Goal: Transaction & Acquisition: Book appointment/travel/reservation

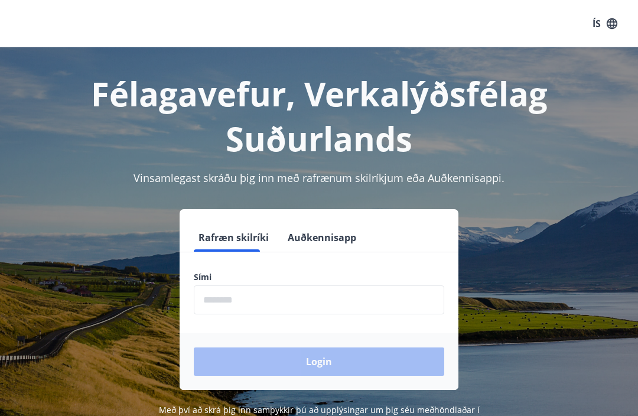
click at [279, 285] on input "phone" at bounding box center [319, 299] width 250 height 29
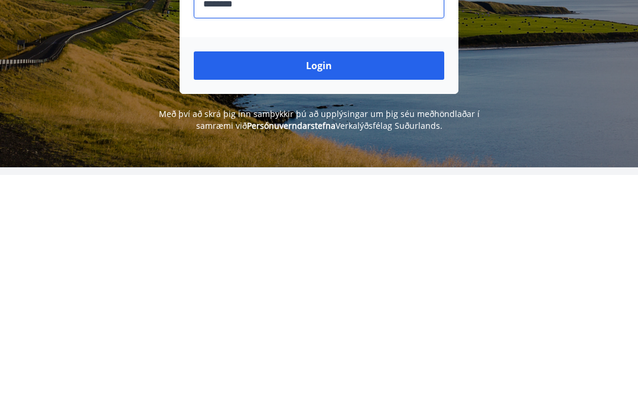
type input "********"
click at [324, 293] on button "Login" at bounding box center [319, 307] width 250 height 28
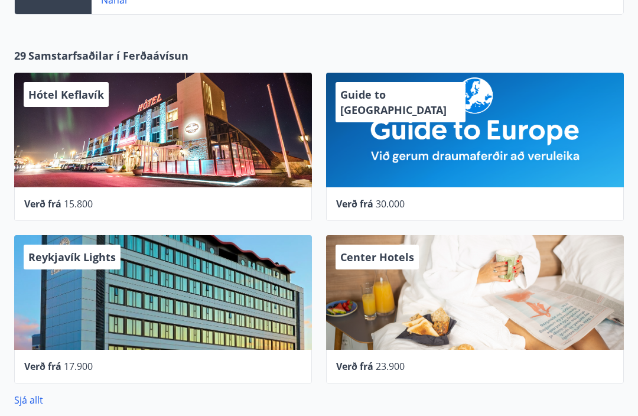
scroll to position [356, 0]
click at [74, 95] on span "Hótel Keflavík" at bounding box center [66, 94] width 76 height 14
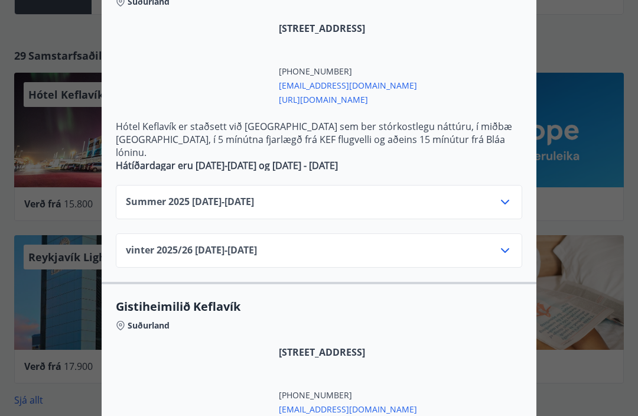
scroll to position [298, 0]
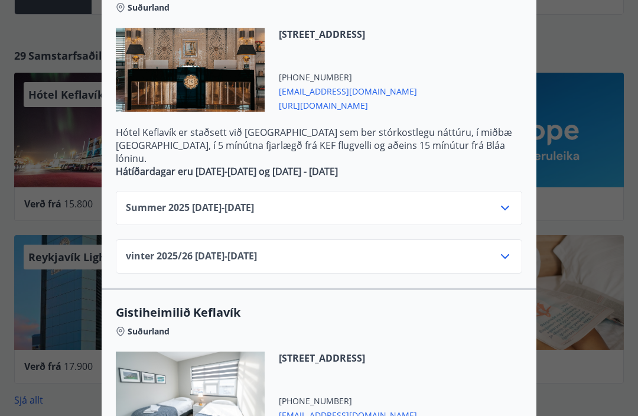
click at [475, 201] on div "Summer 2025 01.06.25 - 31.10.25" at bounding box center [319, 213] width 386 height 24
click at [514, 191] on div "Summer 2025 01.06.25 - 31.10.25" at bounding box center [319, 208] width 406 height 34
click at [506, 201] on icon at bounding box center [505, 208] width 14 height 14
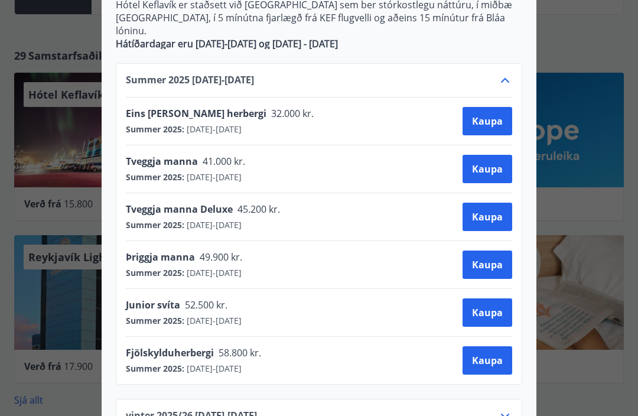
scroll to position [435, 0]
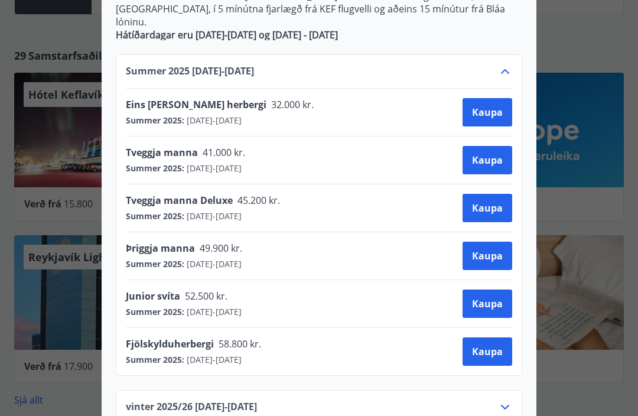
click at [584, 45] on div at bounding box center [319, 208] width 638 height 416
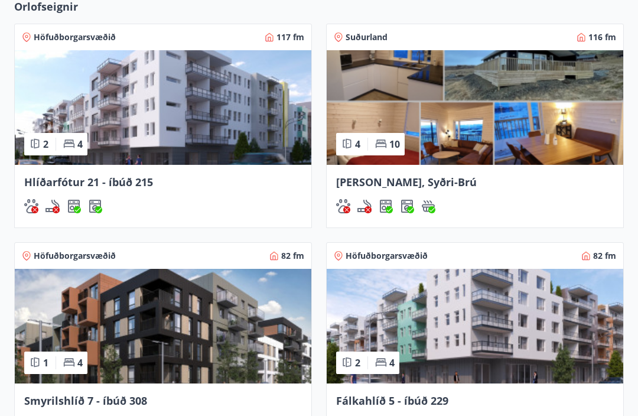
scroll to position [844, 0]
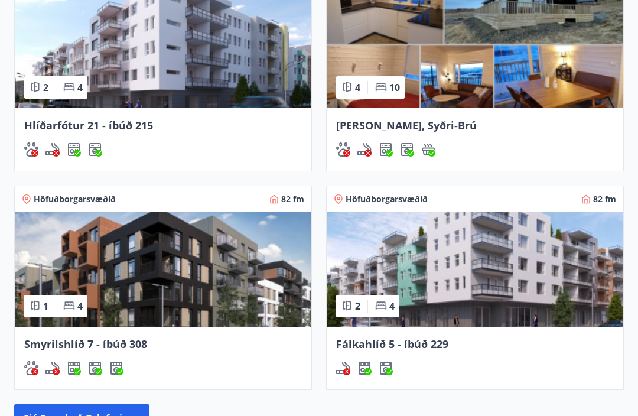
click at [84, 280] on img at bounding box center [163, 269] width 296 height 115
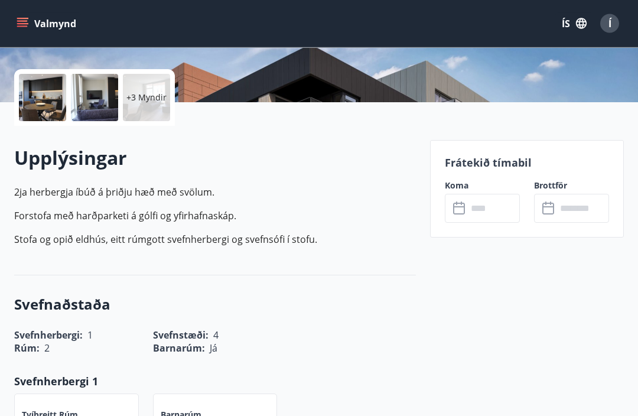
scroll to position [252, 0]
click at [480, 205] on input "text" at bounding box center [493, 208] width 53 height 29
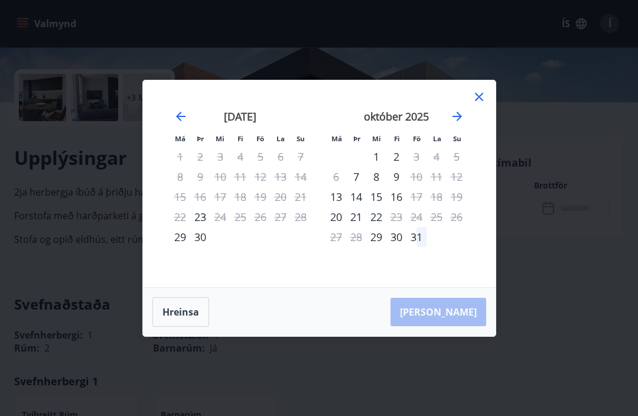
click at [328, 207] on div "13" at bounding box center [336, 197] width 20 height 20
click at [363, 207] on div "14" at bounding box center [356, 197] width 20 height 20
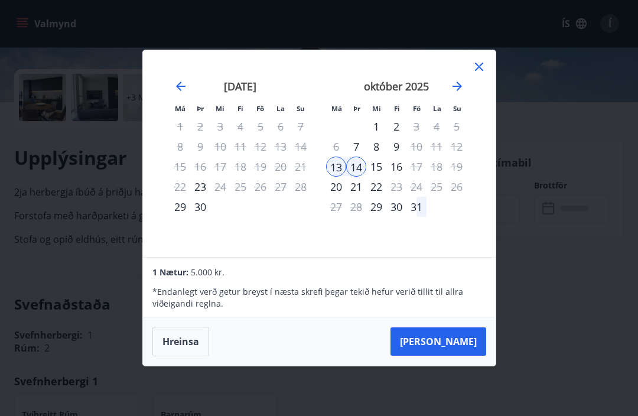
click at [459, 356] on button "Taka Frá" at bounding box center [438, 341] width 96 height 28
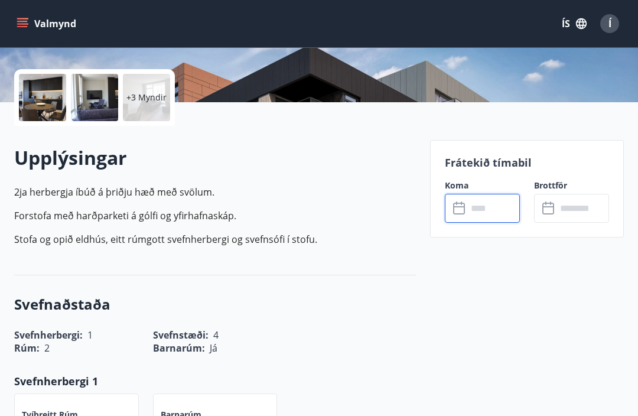
type input "******"
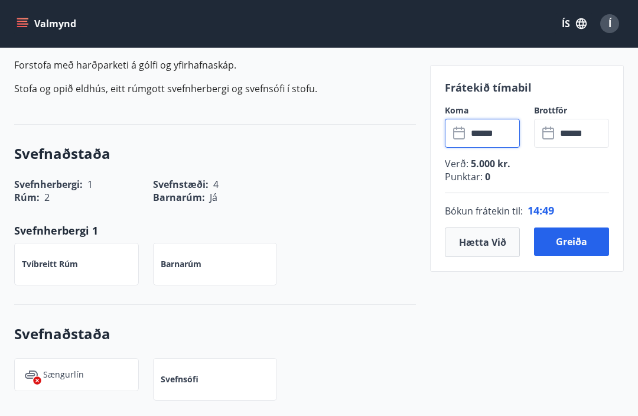
scroll to position [405, 0]
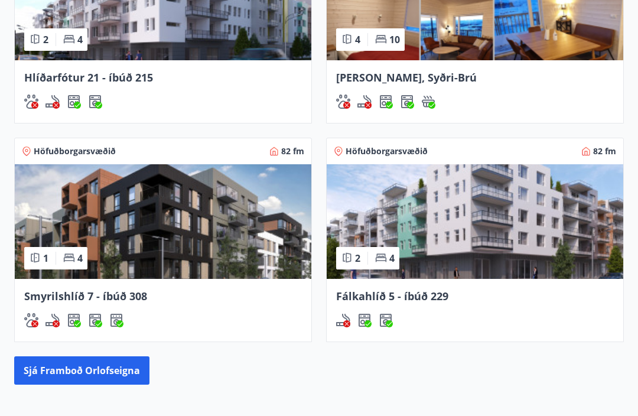
scroll to position [978, 0]
click at [476, 232] on img at bounding box center [475, 221] width 296 height 115
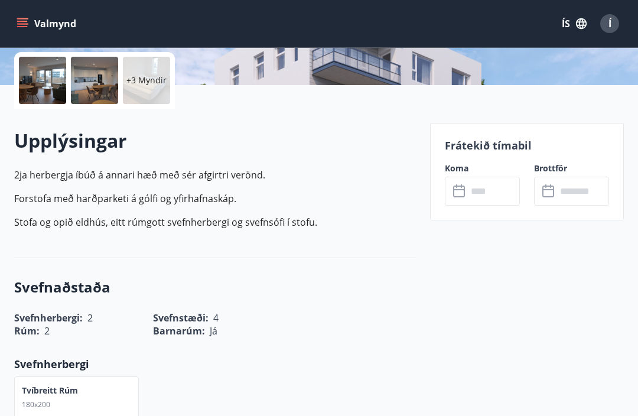
scroll to position [272, 0]
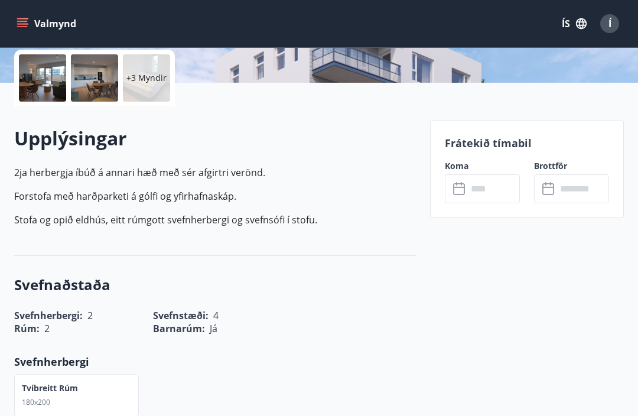
click at [456, 190] on icon at bounding box center [460, 189] width 14 height 14
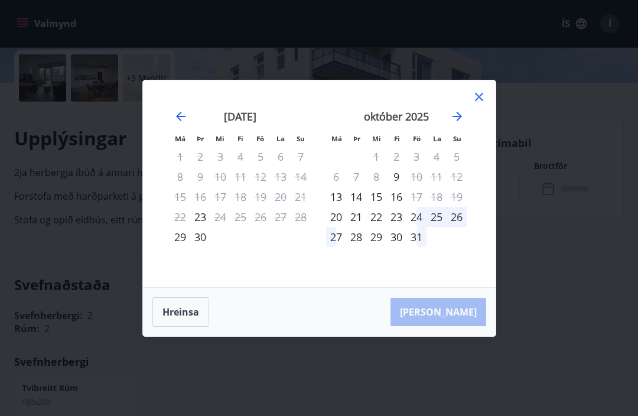
click at [334, 207] on div "13" at bounding box center [336, 197] width 20 height 20
click at [340, 207] on div "13" at bounding box center [336, 197] width 20 height 20
click at [352, 207] on div "14" at bounding box center [356, 197] width 20 height 20
click at [330, 207] on div "13" at bounding box center [336, 197] width 20 height 20
click at [338, 207] on div "13" at bounding box center [336, 197] width 20 height 20
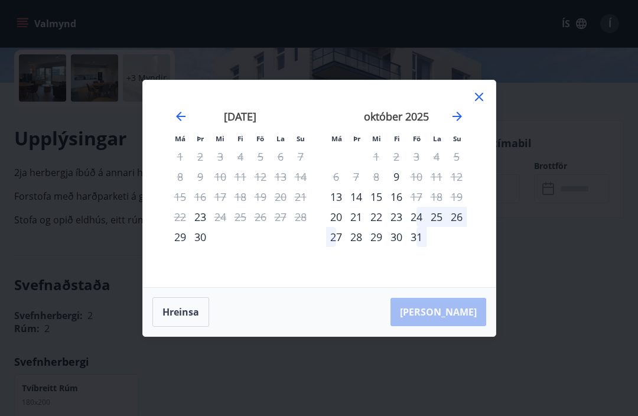
click at [359, 207] on div "14" at bounding box center [356, 197] width 20 height 20
click at [358, 207] on div "14" at bounding box center [356, 197] width 20 height 20
click at [381, 207] on div "15" at bounding box center [376, 197] width 20 height 20
click at [395, 207] on div "16" at bounding box center [396, 197] width 20 height 20
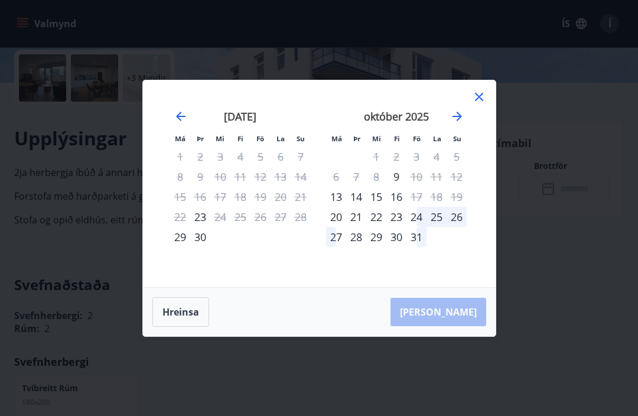
scroll to position [271, 0]
click at [363, 227] on div "21" at bounding box center [356, 217] width 20 height 20
click at [362, 227] on div "21" at bounding box center [356, 217] width 20 height 20
click at [477, 104] on icon at bounding box center [479, 97] width 14 height 14
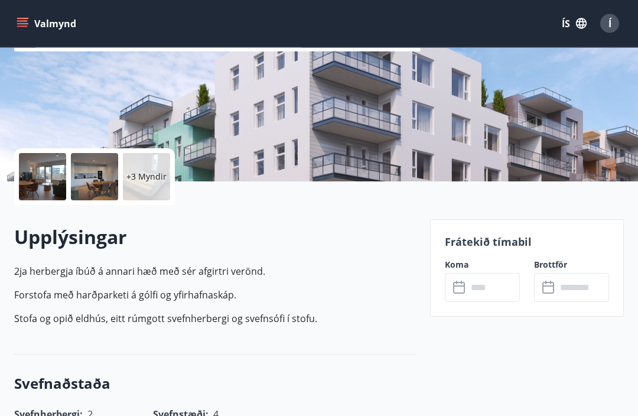
scroll to position [161, 0]
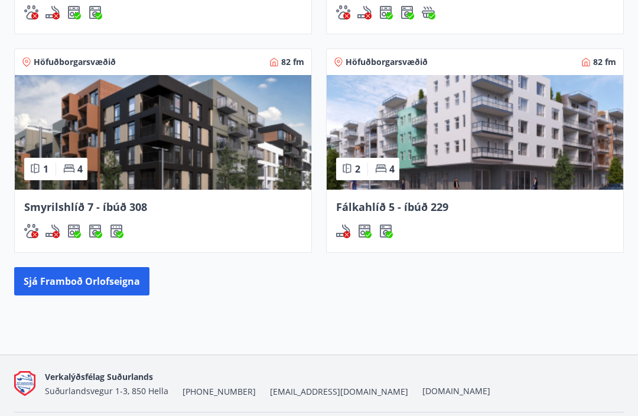
scroll to position [1067, 0]
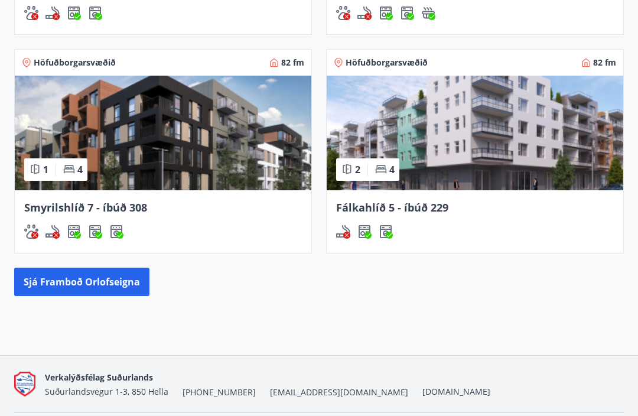
click at [181, 132] on img at bounding box center [163, 133] width 296 height 115
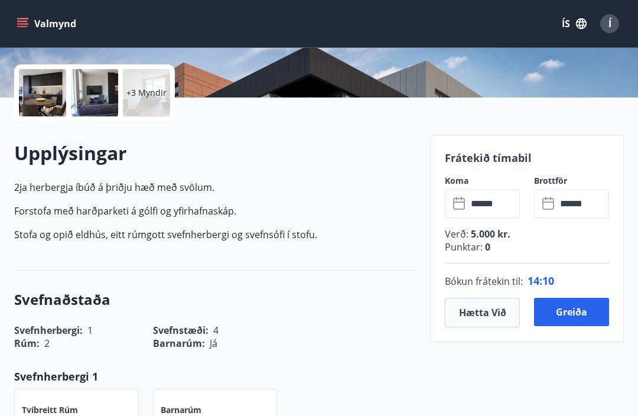
scroll to position [292, 0]
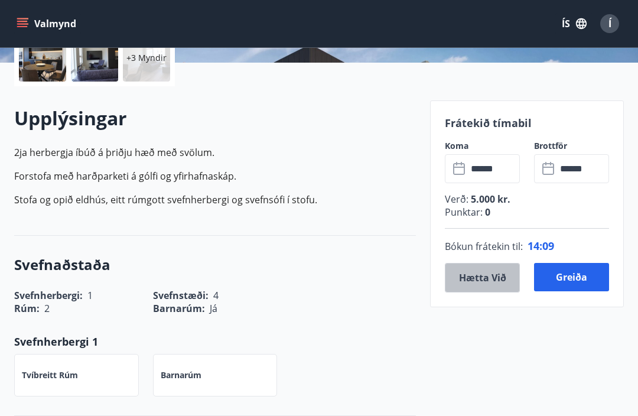
click at [491, 268] on button "Hætta við" at bounding box center [482, 278] width 75 height 30
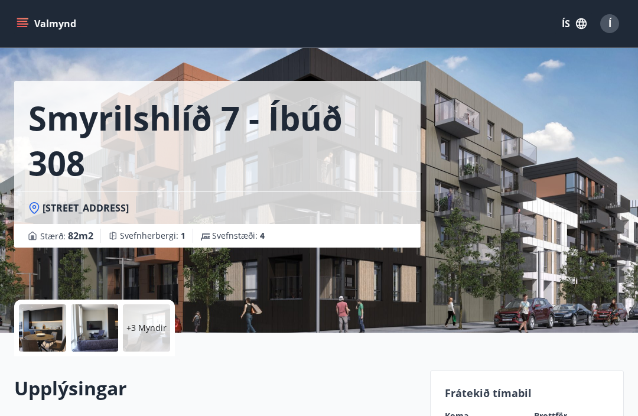
scroll to position [0, 0]
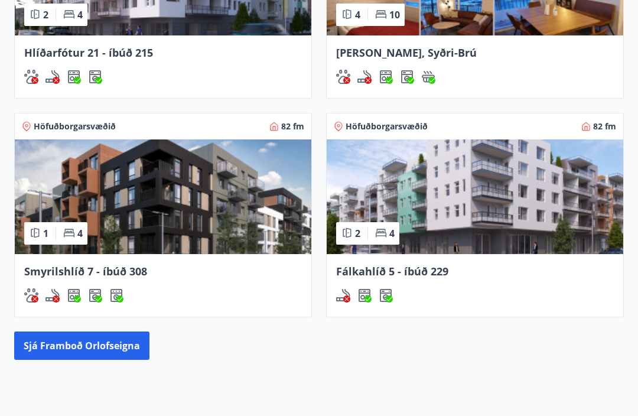
scroll to position [917, 0]
click at [468, 213] on img at bounding box center [475, 196] width 296 height 115
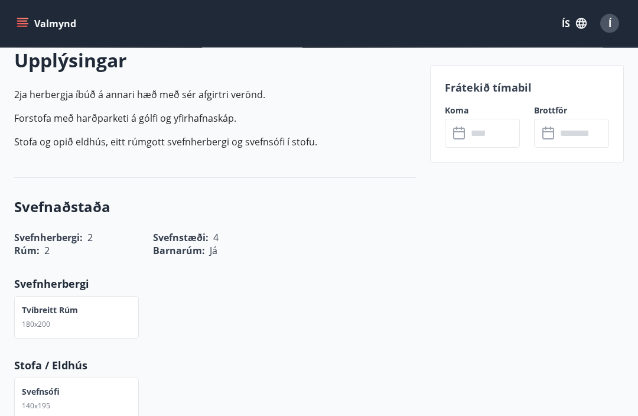
click at [487, 129] on input "text" at bounding box center [493, 133] width 53 height 29
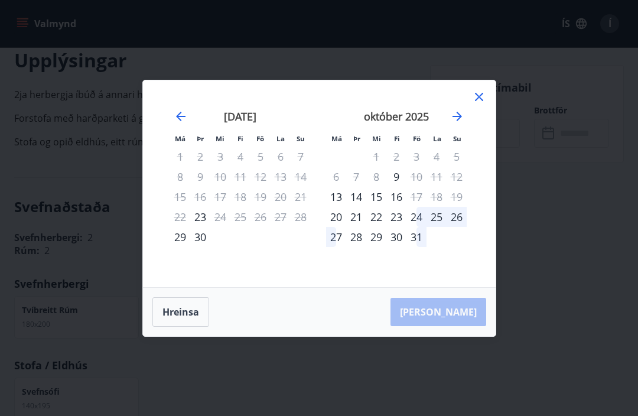
click at [340, 207] on div "13" at bounding box center [336, 197] width 20 height 20
click at [360, 207] on div "14" at bounding box center [356, 197] width 20 height 20
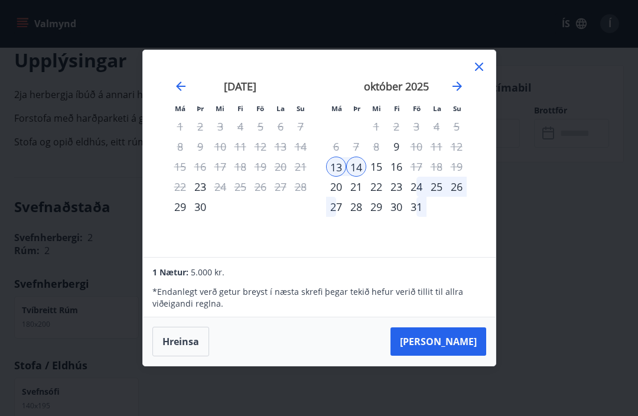
click at [461, 356] on button "Taka Frá" at bounding box center [438, 341] width 96 height 28
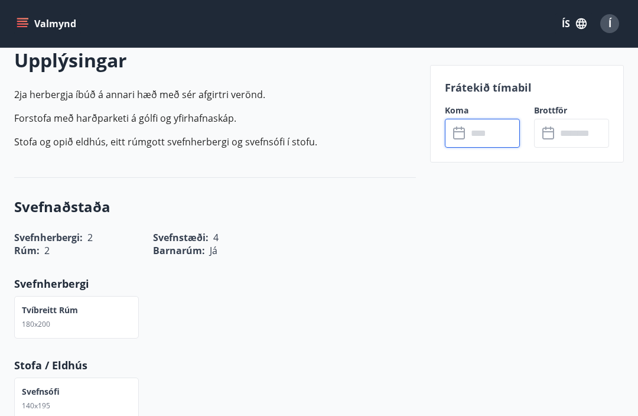
type input "******"
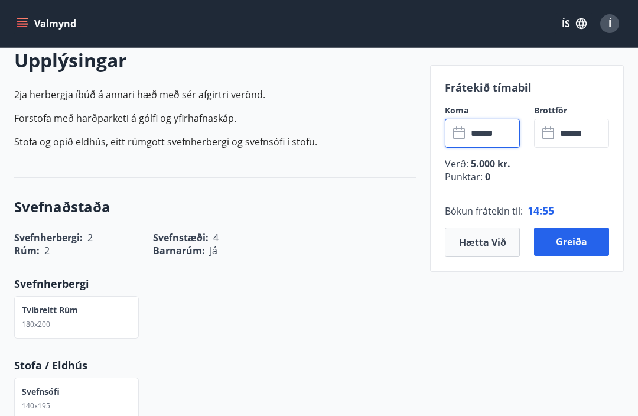
click at [579, 242] on button "Greiða" at bounding box center [571, 241] width 75 height 28
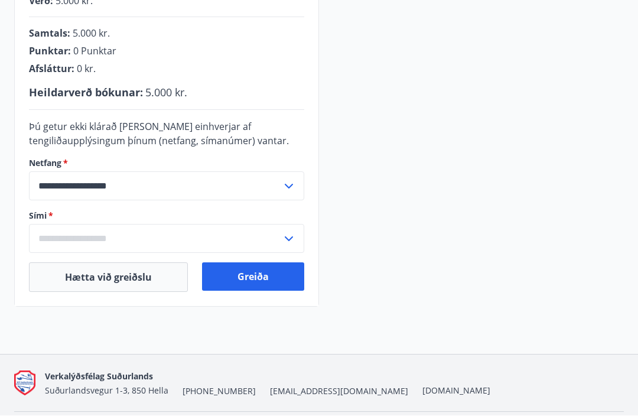
scroll to position [312, 0]
click at [123, 246] on input "text" at bounding box center [155, 239] width 253 height 29
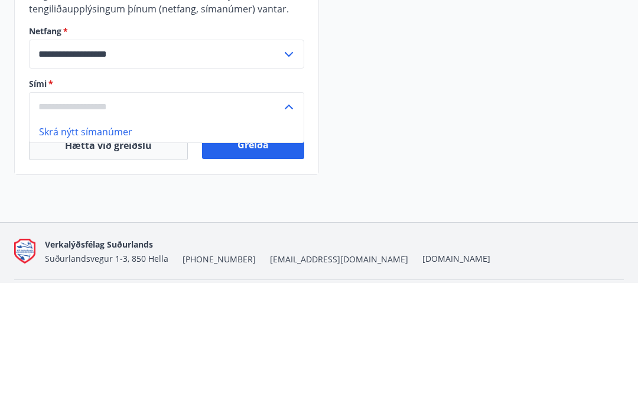
click at [66, 254] on li "Skrá nýtt símanúmer" at bounding box center [167, 264] width 274 height 21
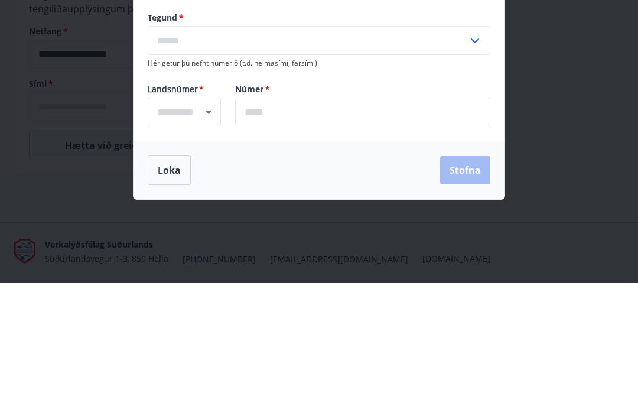
type input "****"
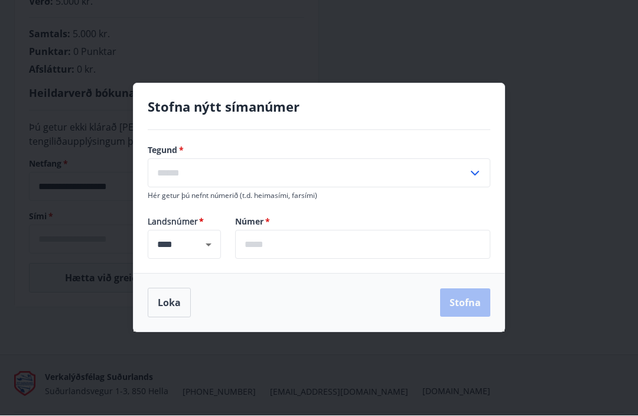
click at [218, 188] on input "text" at bounding box center [308, 173] width 320 height 29
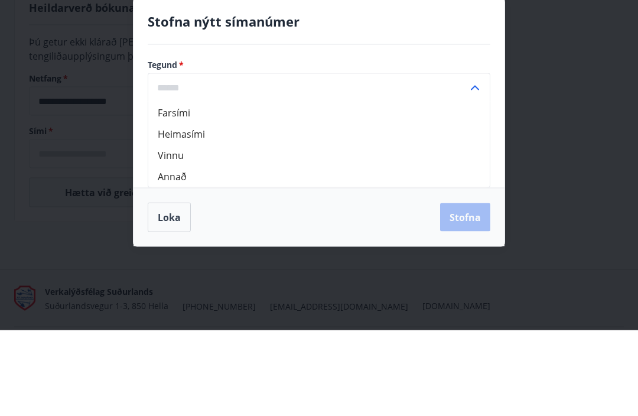
click at [189, 188] on li "Farsími" at bounding box center [318, 198] width 341 height 21
type input "*******"
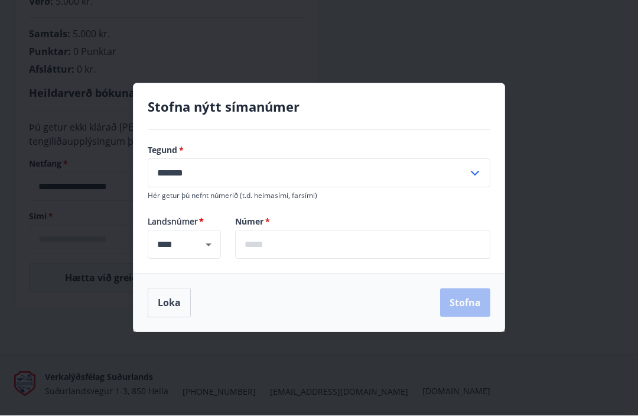
click at [307, 259] on input "text" at bounding box center [362, 244] width 255 height 29
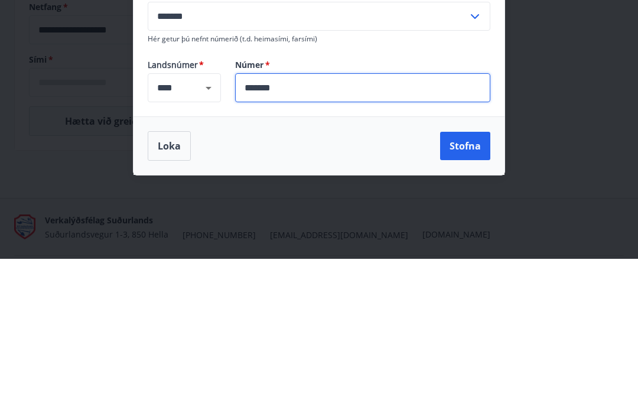
type input "*******"
click at [475, 289] on button "Stofna" at bounding box center [465, 303] width 50 height 28
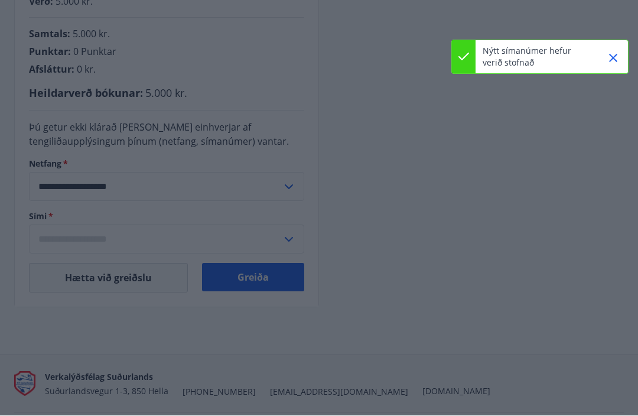
type input "**********"
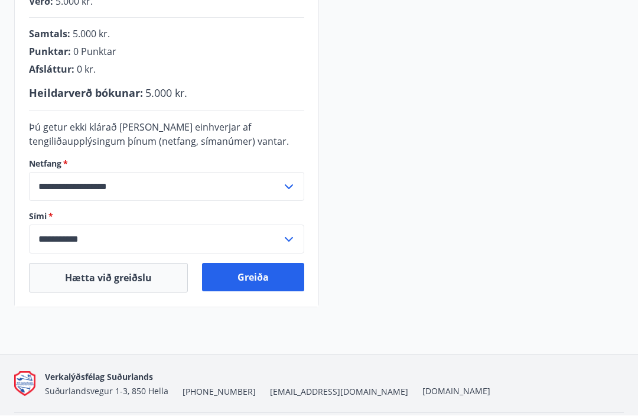
click at [261, 278] on button "Greiða" at bounding box center [253, 277] width 102 height 28
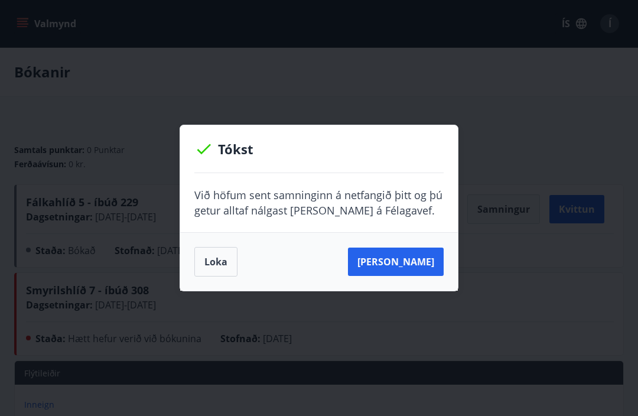
click at [391, 216] on p "Við höfum sent samninginn á netfangið þitt og þú getur alltaf nálgast [PERSON_N…" at bounding box center [318, 202] width 249 height 31
click at [410, 263] on button "[PERSON_NAME]" at bounding box center [396, 261] width 96 height 28
click at [212, 258] on button "Loka" at bounding box center [215, 262] width 43 height 30
click at [213, 258] on button "Loka" at bounding box center [215, 262] width 43 height 30
click at [220, 271] on button "Loka" at bounding box center [215, 262] width 43 height 30
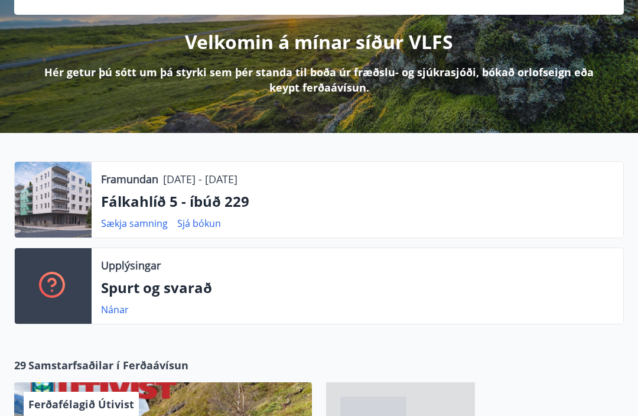
scroll to position [139, 0]
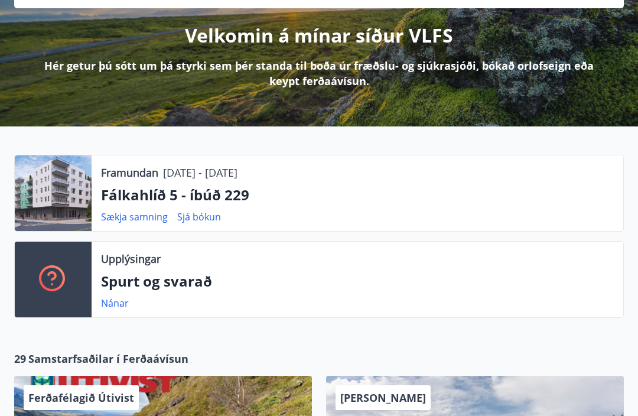
click at [148, 206] on div "Framundan 13.10.2025 - 14.10.2025 Fálkahlíð 5 - íbúð 229 Sækja samning Sjá bókun" at bounding box center [358, 193] width 532 height 76
click at [120, 178] on p "Framundan" at bounding box center [129, 172] width 57 height 15
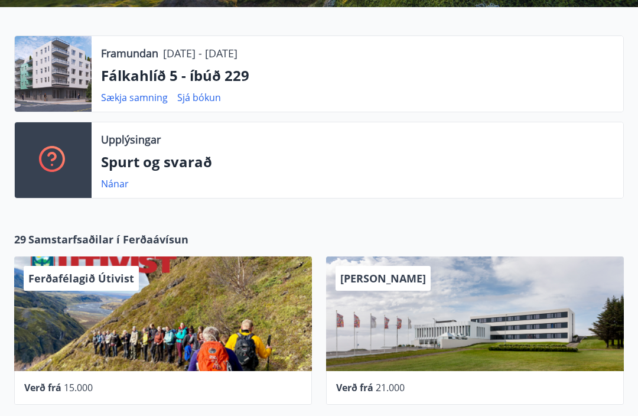
click at [118, 188] on link "Nánar" at bounding box center [115, 183] width 28 height 13
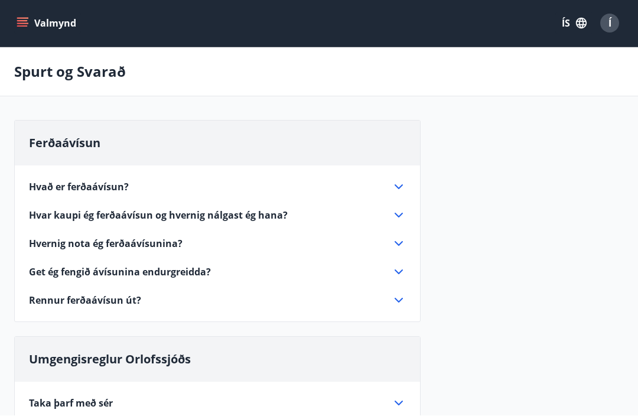
scroll to position [38, 0]
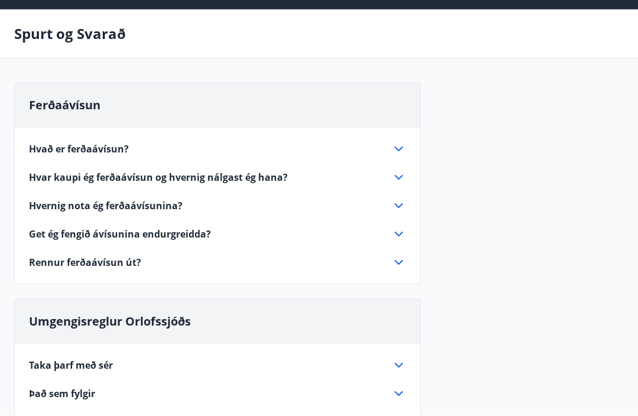
click at [66, 151] on span "Hvað er ferðaávísun?" at bounding box center [79, 149] width 100 height 13
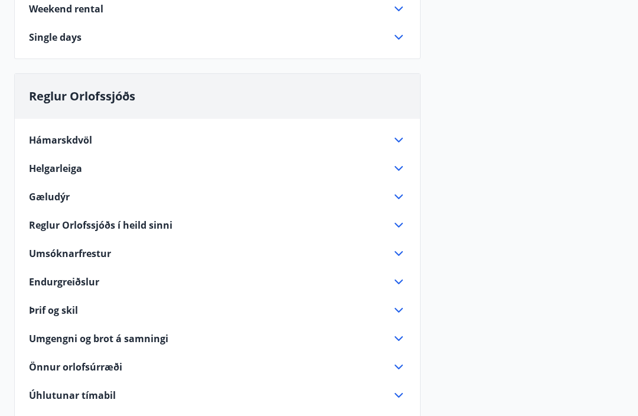
scroll to position [739, 0]
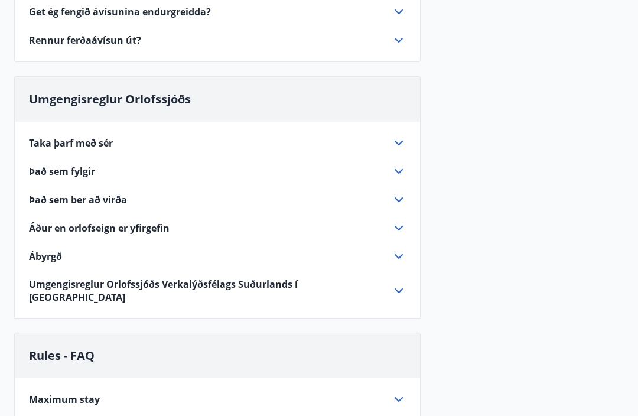
scroll to position [317, 0]
click at [66, 204] on span "Það sem ber að virða" at bounding box center [78, 200] width 98 height 13
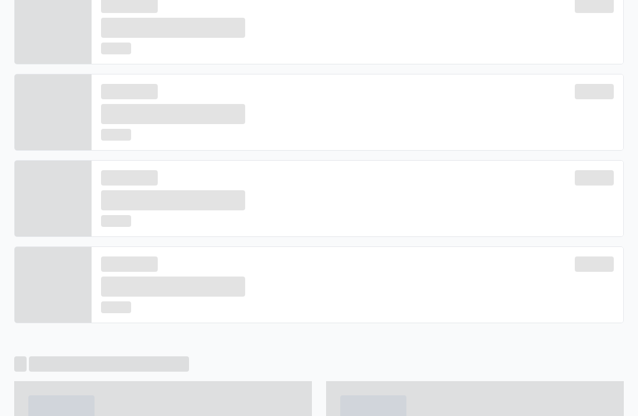
scroll to position [297, 0]
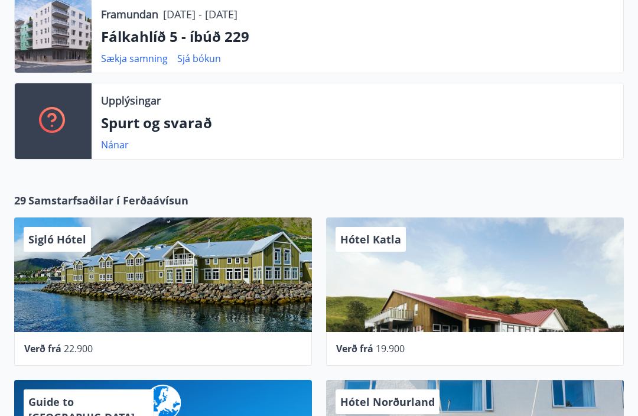
click at [128, 131] on p "Spurt og svarað" at bounding box center [357, 123] width 513 height 20
click at [160, 119] on p "Spurt og svarað" at bounding box center [357, 123] width 513 height 20
click at [113, 142] on link "Nánar" at bounding box center [115, 144] width 28 height 13
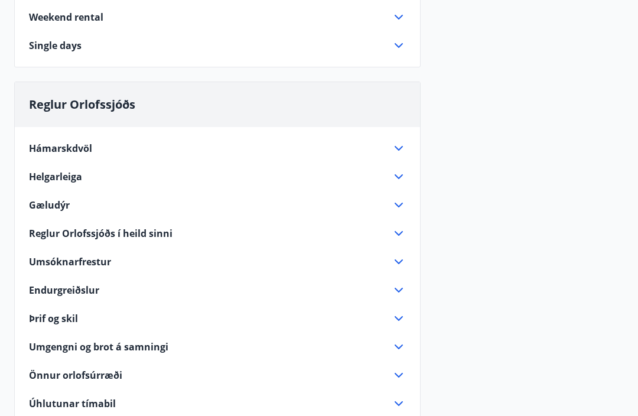
scroll to position [672, 0]
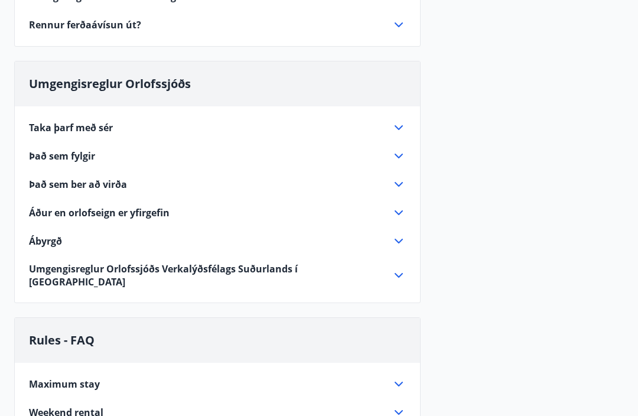
scroll to position [249, 0]
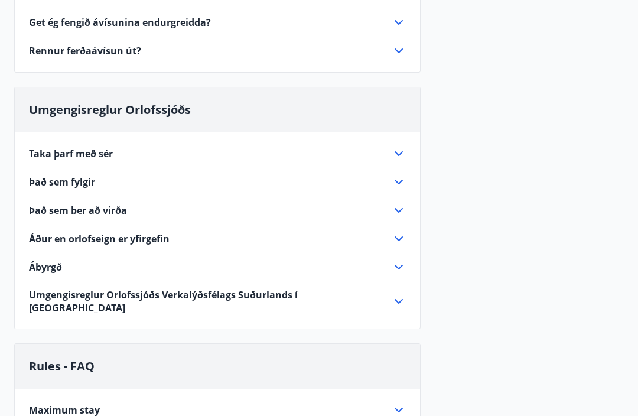
click at [69, 184] on span "Það sem fylgir" at bounding box center [62, 182] width 66 height 13
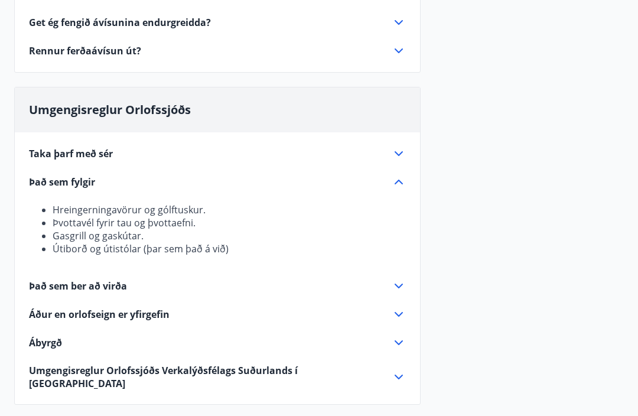
scroll to position [250, 0]
click at [71, 286] on span "Það sem ber að virða" at bounding box center [78, 285] width 98 height 13
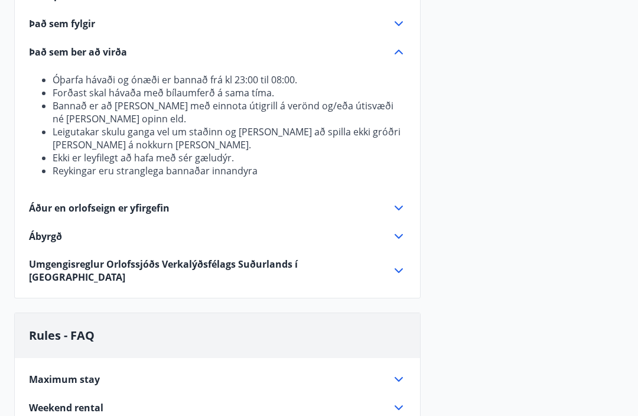
scroll to position [412, 0]
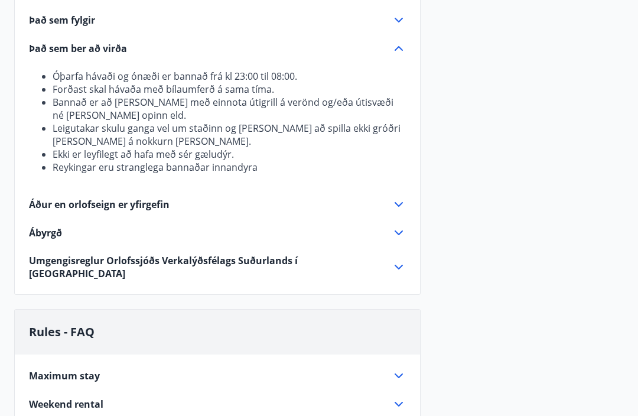
click at [47, 266] on span "Umgengisreglur Orlofssjóðs Verkalýðsfélags Suðurlands í heildsinni" at bounding box center [203, 267] width 348 height 26
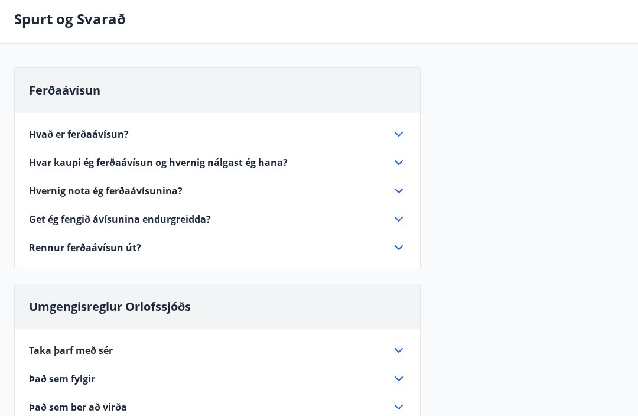
scroll to position [0, 0]
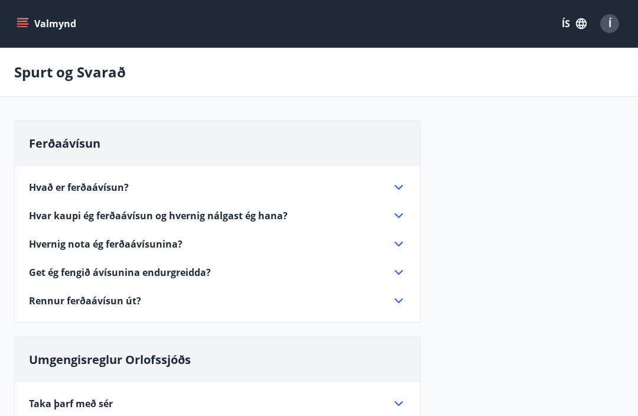
click at [62, 181] on span "Hvað er ferðaávísun?" at bounding box center [79, 187] width 100 height 13
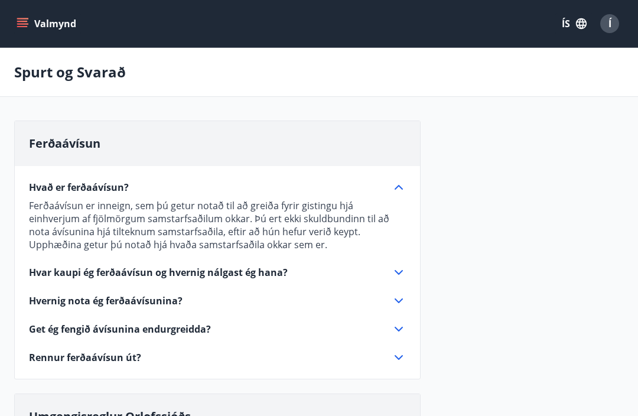
click at [77, 273] on span "Hvar kaupi ég ferðaávísun og hvernig nálgast ég hana?" at bounding box center [158, 272] width 259 height 13
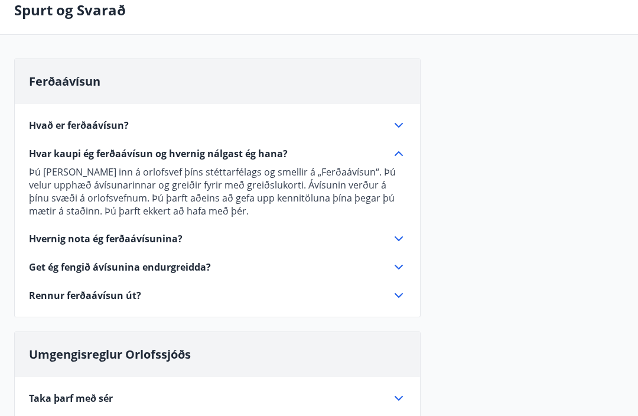
click at [72, 299] on span "Rennur ferðaávísun út?" at bounding box center [85, 295] width 112 height 13
